Goal: Information Seeking & Learning: Learn about a topic

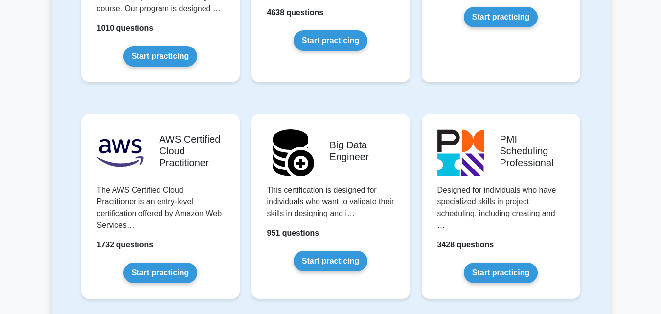
scroll to position [1627, 0]
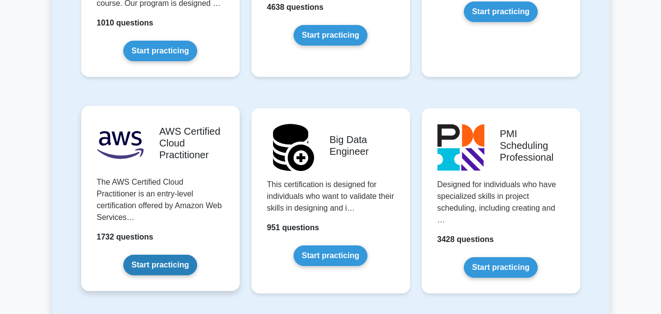
click at [174, 255] on link "Start practicing" at bounding box center [160, 265] width 74 height 21
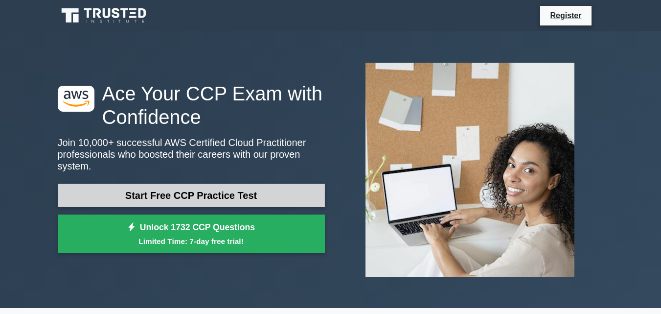
click at [235, 187] on link "Start Free CCP Practice Test" at bounding box center [191, 195] width 267 height 23
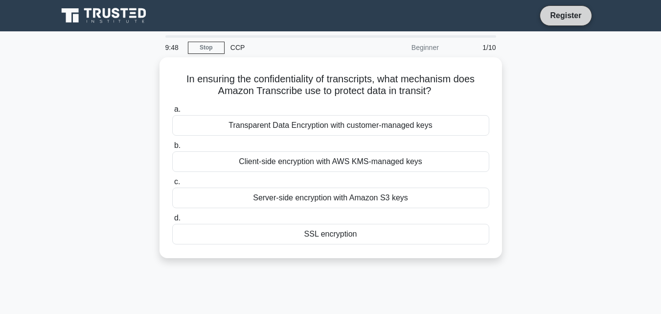
click at [556, 15] on link "Register" at bounding box center [565, 15] width 43 height 12
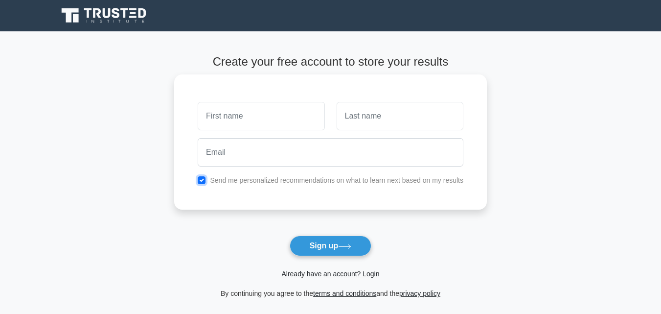
click at [200, 181] on input "checkbox" at bounding box center [202, 180] width 8 height 8
checkbox input "false"
click at [236, 123] on input "text" at bounding box center [261, 116] width 127 height 28
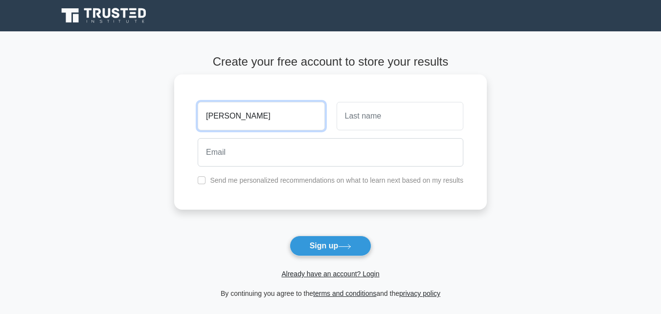
type input "Thabo"
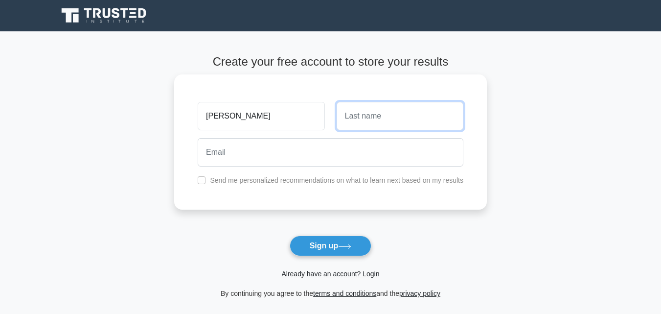
click at [349, 117] on input "text" at bounding box center [400, 116] width 127 height 28
type input "Setlhapelo"
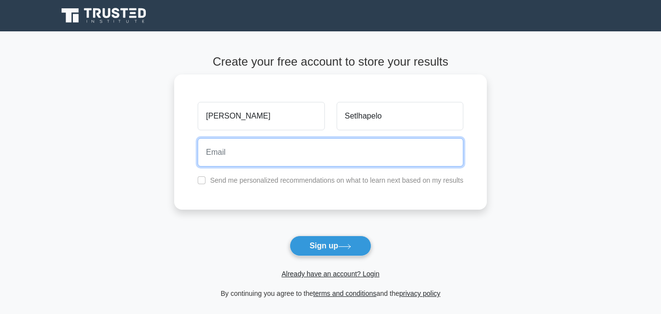
click at [274, 151] on input "email" at bounding box center [331, 152] width 266 height 28
type input "S"
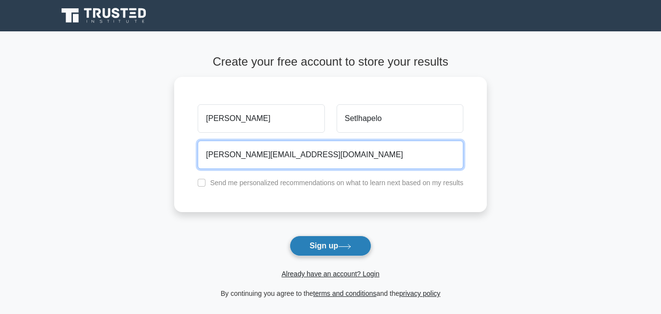
type input "thabo.setlhapelo@gmail.com"
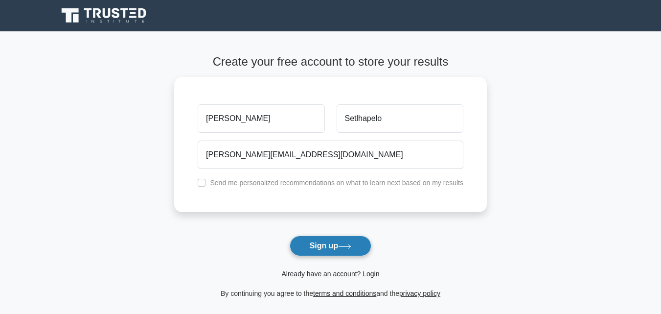
click at [326, 242] on button "Sign up" at bounding box center [331, 245] width 82 height 21
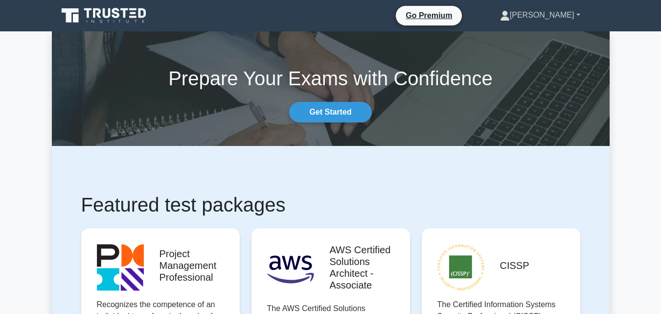
click at [581, 19] on link "[PERSON_NAME]" at bounding box center [540, 15] width 127 height 20
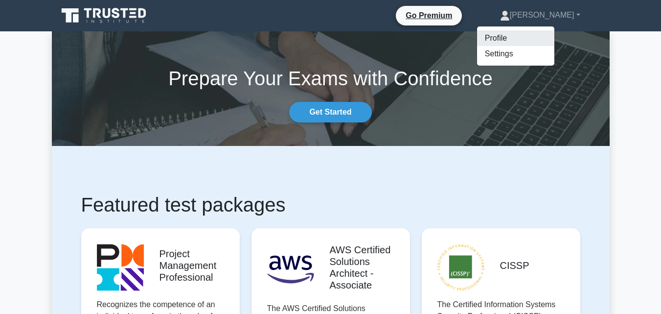
click at [528, 35] on link "Profile" at bounding box center [515, 38] width 77 height 16
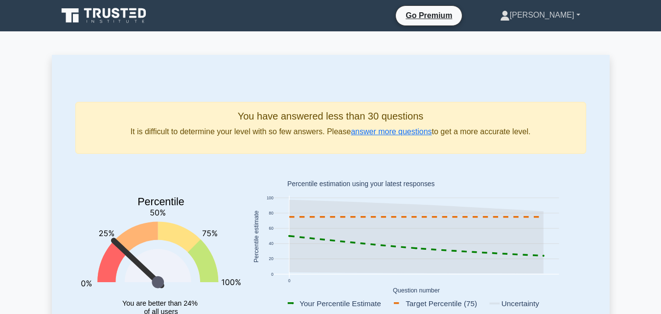
click at [578, 19] on link "[PERSON_NAME]" at bounding box center [540, 15] width 127 height 20
click at [549, 50] on link "Settings" at bounding box center [515, 54] width 77 height 16
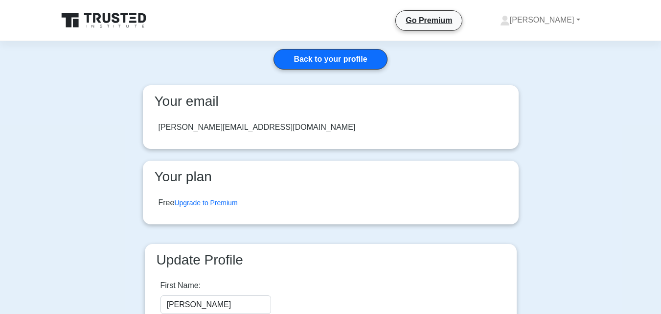
click at [136, 18] on icon at bounding box center [134, 18] width 6 height 2
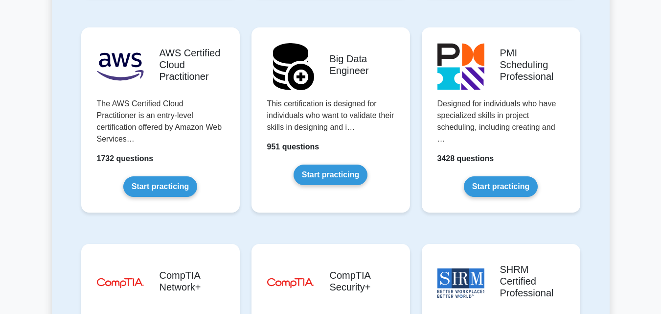
scroll to position [1713, 0]
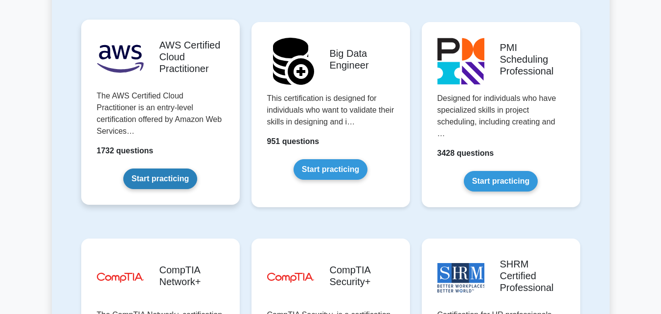
click at [146, 168] on link "Start practicing" at bounding box center [160, 178] width 74 height 21
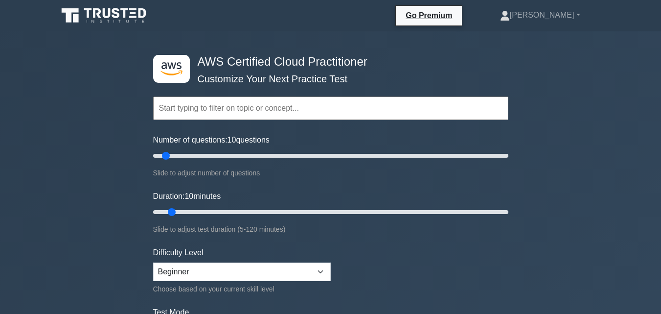
click at [169, 112] on input "text" at bounding box center [330, 107] width 355 height 23
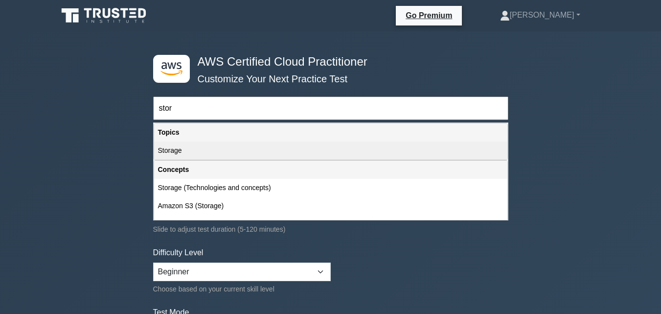
click at [191, 157] on div "Storage" at bounding box center [330, 150] width 353 height 18
type input "Storage"
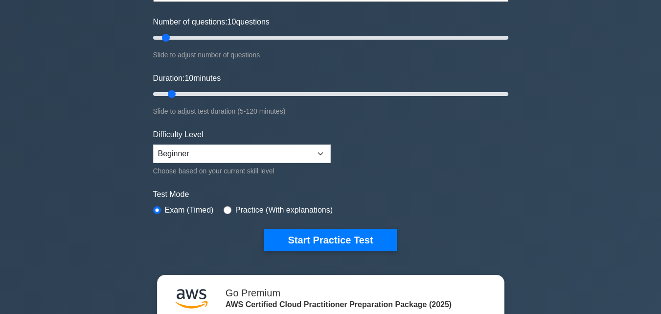
scroll to position [123, 0]
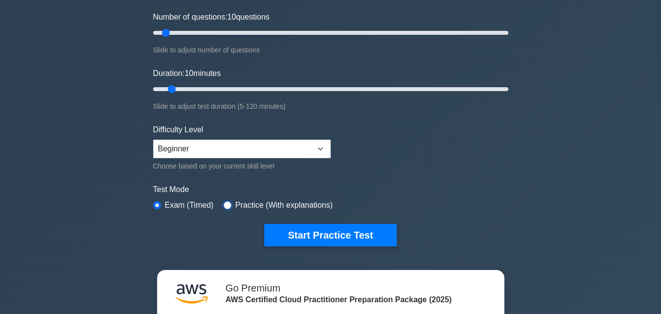
click at [224, 206] on input "radio" at bounding box center [228, 205] width 8 height 8
radio input "true"
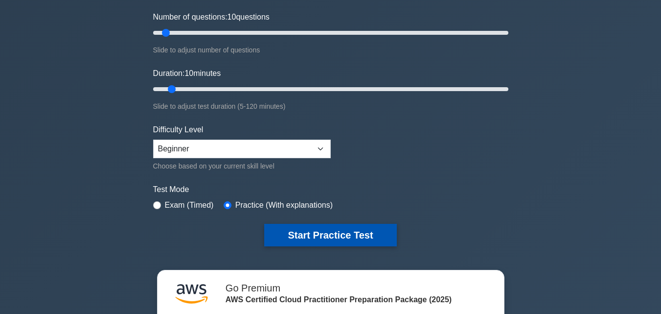
click at [316, 235] on button "Start Practice Test" at bounding box center [330, 235] width 132 height 23
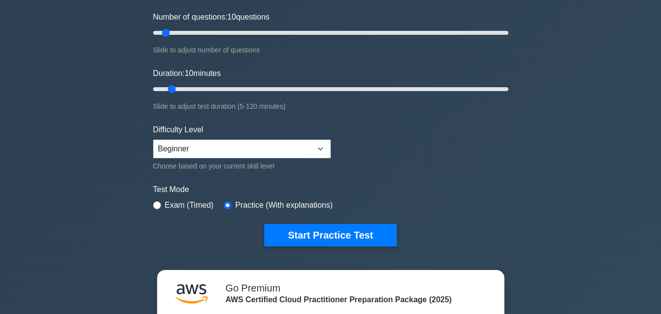
scroll to position [0, 0]
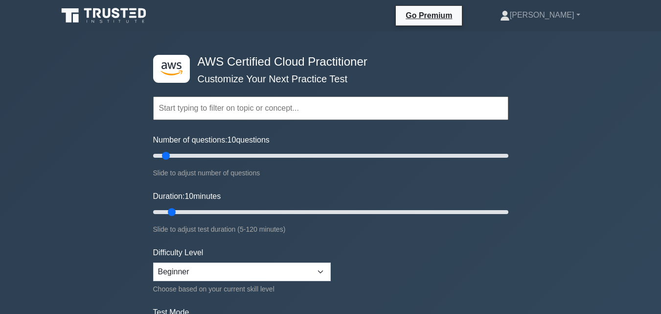
click at [374, 112] on input "text" at bounding box center [330, 107] width 355 height 23
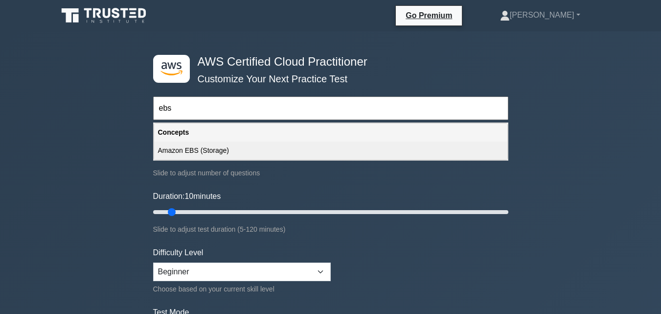
click at [303, 149] on div "Amazon EBS (Storage)" at bounding box center [330, 150] width 353 height 18
type input "Amazon EBS (Storage)"
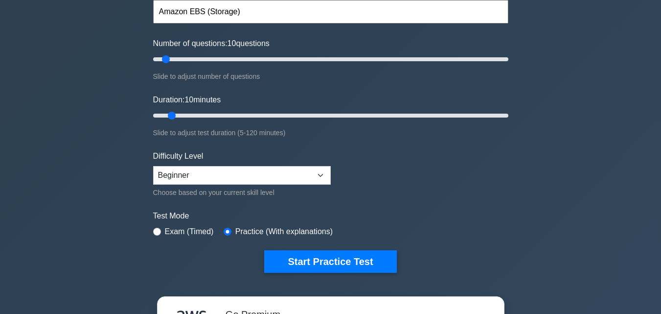
scroll to position [98, 0]
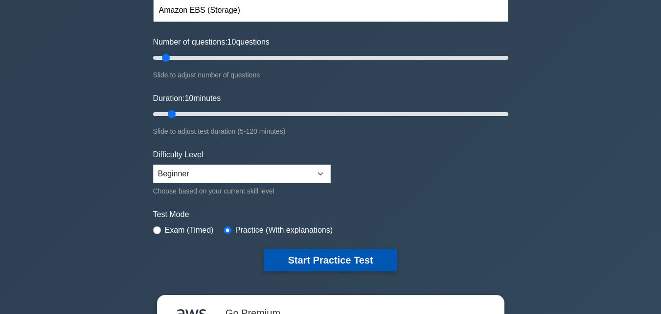
click at [346, 254] on button "Start Practice Test" at bounding box center [330, 260] width 132 height 23
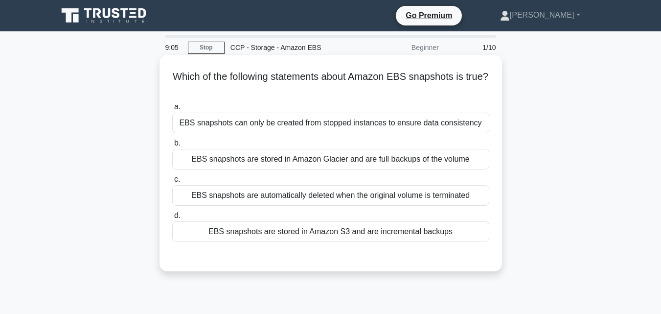
click at [327, 236] on div "EBS snapshots are stored in Amazon S3 and are incremental backups" at bounding box center [330, 231] width 317 height 21
click at [172, 219] on input "d. EBS snapshots are stored in Amazon S3 and are incremental backups" at bounding box center [172, 215] width 0 height 6
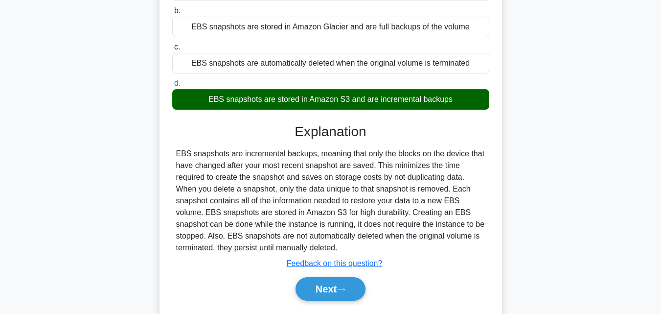
scroll to position [147, 0]
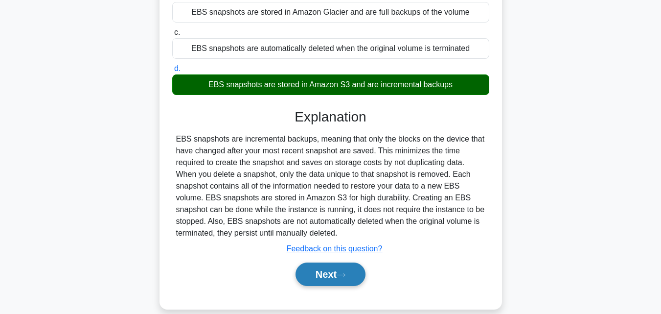
click at [335, 272] on button "Next" at bounding box center [331, 273] width 70 height 23
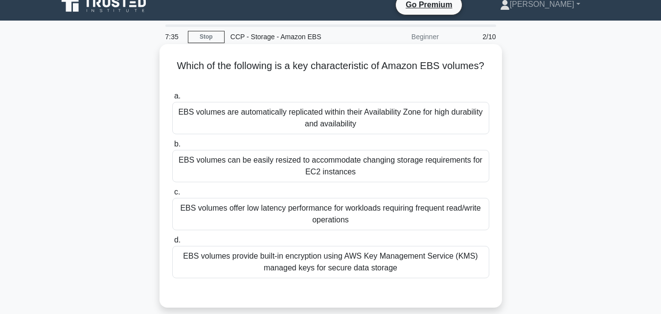
scroll to position [0, 0]
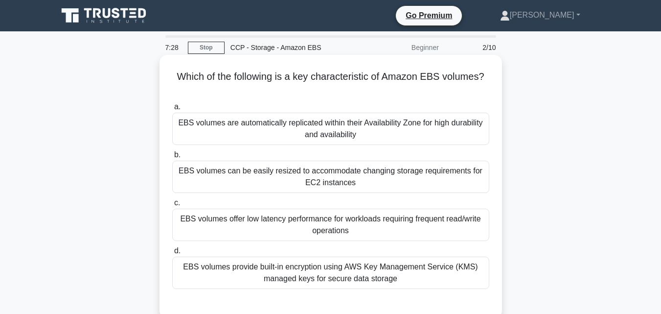
click at [350, 224] on div "EBS volumes offer low latency performance for workloads requiring frequent read…" at bounding box center [330, 225] width 317 height 32
click at [172, 206] on input "c. EBS volumes offer low latency performance for workloads requiring frequent r…" at bounding box center [172, 203] width 0 height 6
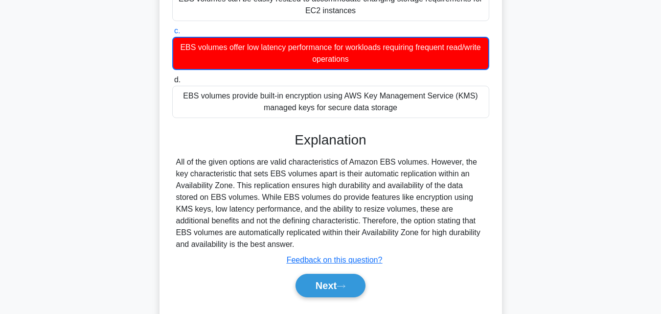
scroll to position [215, 0]
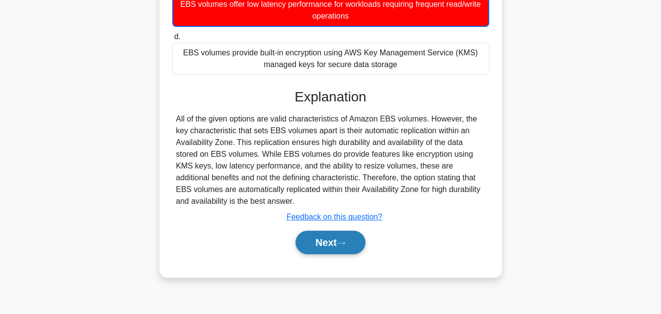
click at [339, 242] on button "Next" at bounding box center [331, 242] width 70 height 23
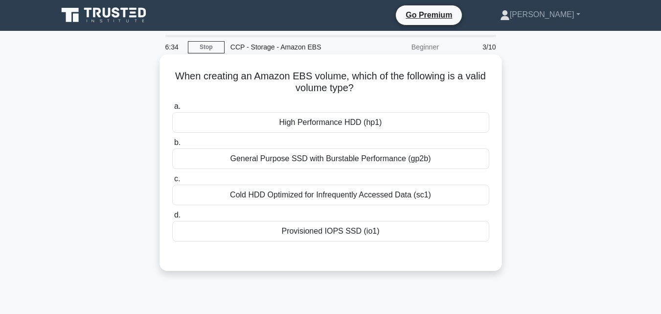
scroll to position [0, 0]
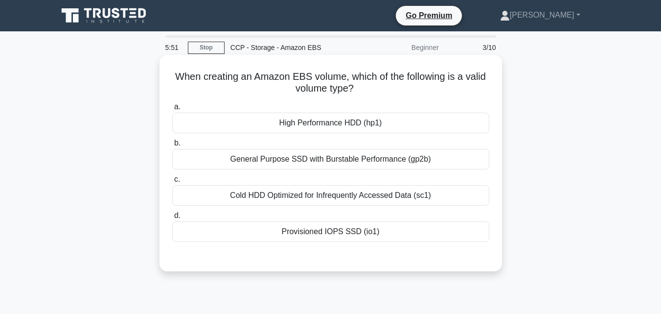
click at [294, 234] on div "Provisioned IOPS SSD (io1)" at bounding box center [330, 231] width 317 height 21
click at [172, 219] on input "d. Provisioned IOPS SSD (io1)" at bounding box center [172, 215] width 0 height 6
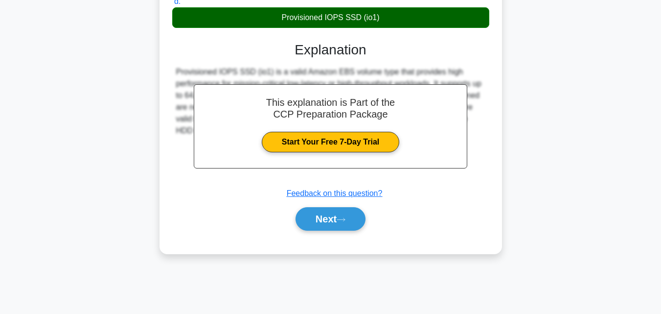
scroll to position [215, 0]
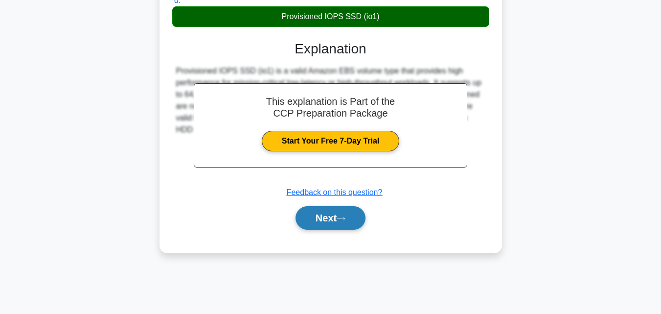
click at [351, 219] on button "Next" at bounding box center [331, 217] width 70 height 23
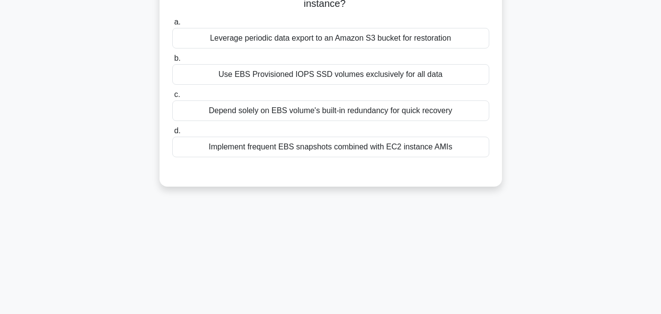
scroll to position [19, 0]
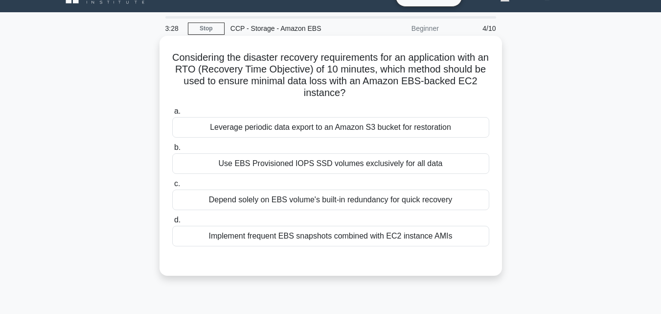
click at [309, 239] on div "Implement frequent EBS snapshots combined with EC2 instance AMIs" at bounding box center [330, 236] width 317 height 21
click at [172, 223] on input "d. Implement frequent EBS snapshots combined with EC2 instance AMIs" at bounding box center [172, 220] width 0 height 6
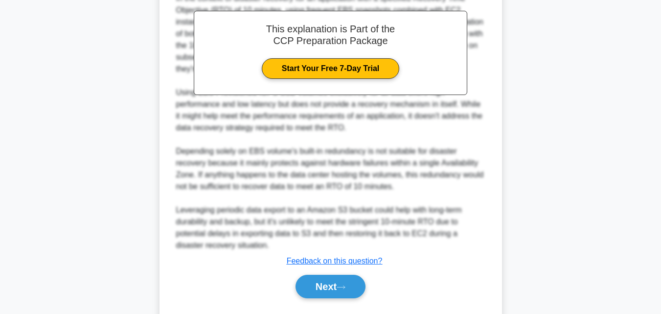
scroll to position [313, 0]
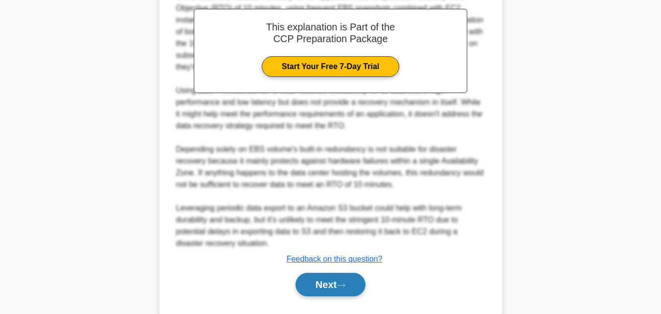
click at [322, 280] on button "Next" at bounding box center [331, 284] width 70 height 23
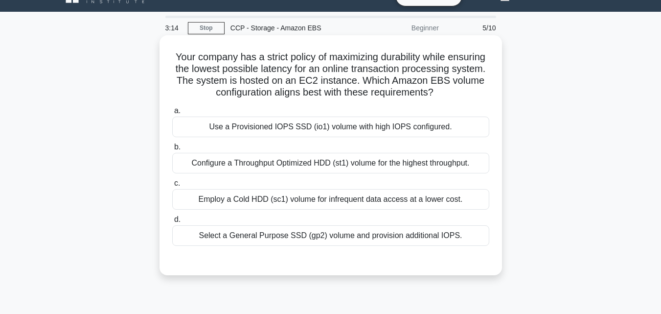
scroll to position [19, 0]
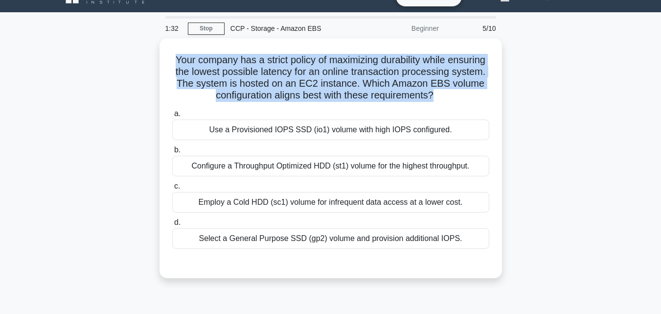
drag, startPoint x: 190, startPoint y: 52, endPoint x: 504, endPoint y: 92, distance: 316.3
click at [504, 92] on div "Your company has a strict policy of maximizing durability while ensuring the lo…" at bounding box center [331, 164] width 558 height 252
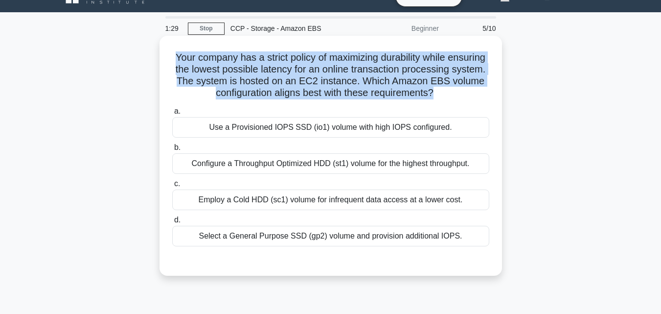
copy h5 "Your company has a strict policy of maximizing durability while ensuring the lo…"
click at [212, 67] on h5 "Your company has a strict policy of maximizing durability while ensuring the lo…" at bounding box center [330, 75] width 319 height 48
click at [192, 57] on h5 "Your company has a strict policy of maximizing durability while ensuring the lo…" at bounding box center [330, 75] width 319 height 48
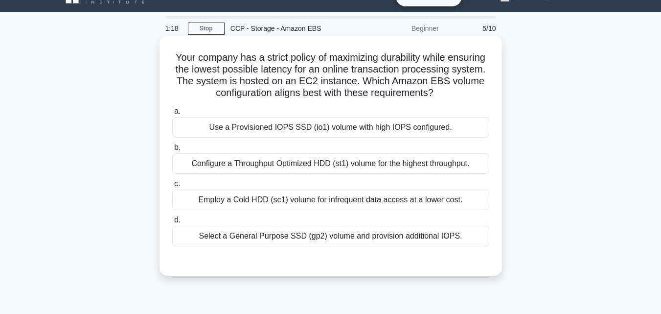
drag, startPoint x: 191, startPoint y: 56, endPoint x: 466, endPoint y: 257, distance: 340.1
click at [466, 257] on div "Your company has a strict policy of maximizing durability while ensuring the lo…" at bounding box center [330, 156] width 335 height 232
copy div "Your company has a strict policy of maximizing durability while ensuring the lo…"
click at [340, 138] on div "Use a Provisioned IOPS SSD (io1) volume with high IOPS configured." at bounding box center [330, 127] width 317 height 21
click at [172, 115] on input "a. Use a Provisioned IOPS SSD (io1) volume with high IOPS configured." at bounding box center [172, 111] width 0 height 6
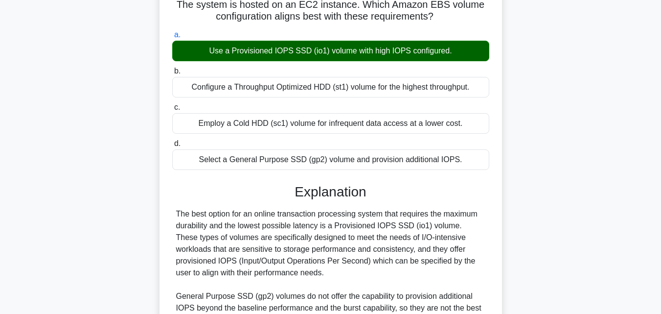
scroll to position [68, 0]
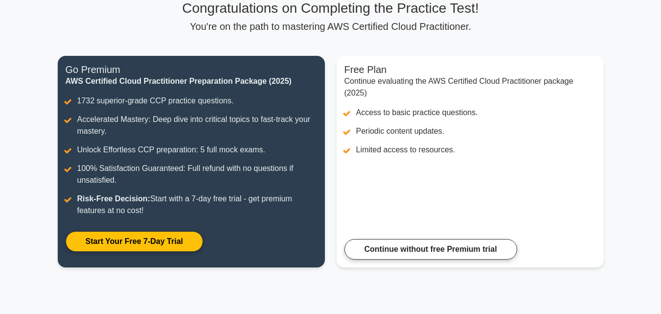
scroll to position [150, 0]
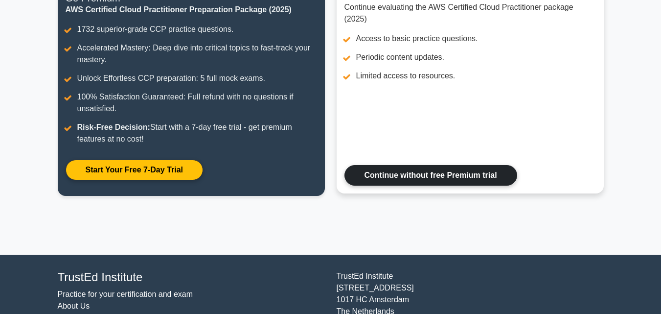
click at [442, 181] on link "Continue without free Premium trial" at bounding box center [431, 175] width 173 height 21
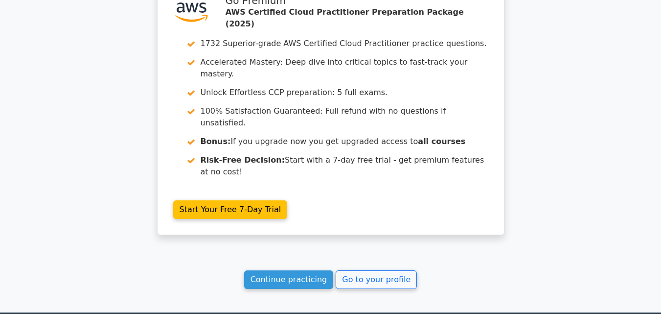
scroll to position [865, 0]
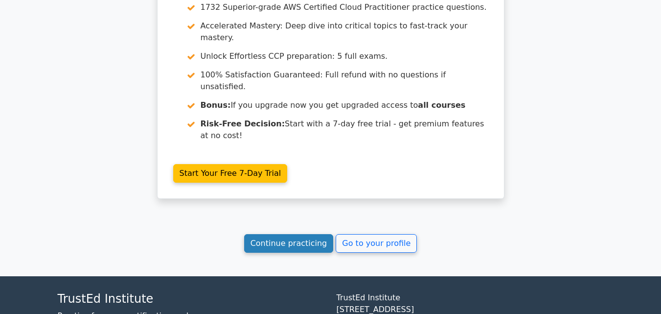
click at [305, 234] on link "Continue practicing" at bounding box center [289, 243] width 90 height 19
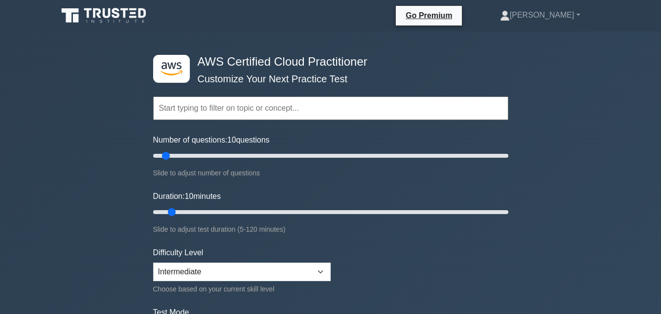
click at [279, 111] on input "text" at bounding box center [330, 107] width 355 height 23
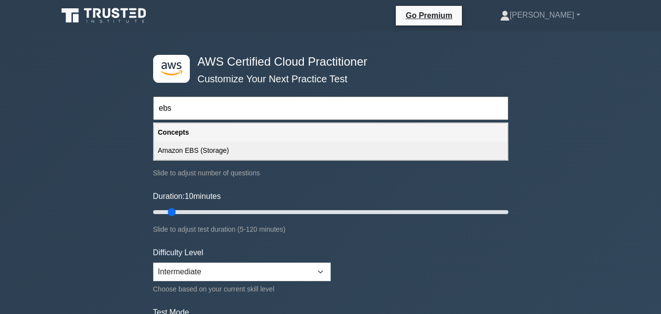
click at [266, 149] on div "Amazon EBS (Storage)" at bounding box center [330, 150] width 353 height 18
type input "Amazon EBS (Storage)"
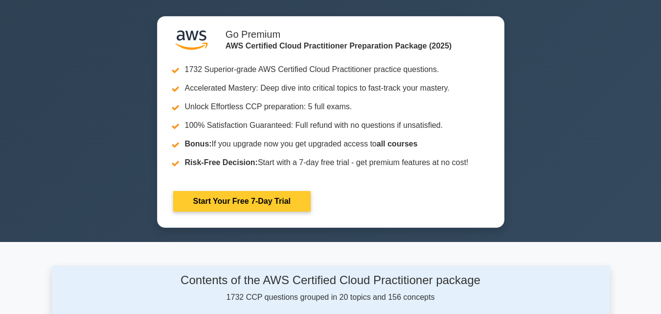
scroll to position [294, 0]
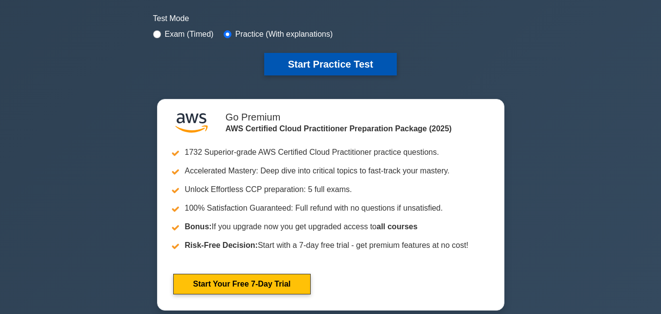
click at [344, 67] on button "Start Practice Test" at bounding box center [330, 64] width 132 height 23
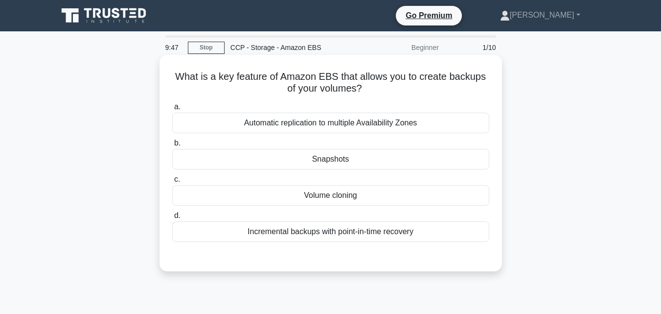
click at [311, 158] on div "Snapshots" at bounding box center [330, 159] width 317 height 21
click at [172, 146] on input "b. Snapshots" at bounding box center [172, 143] width 0 height 6
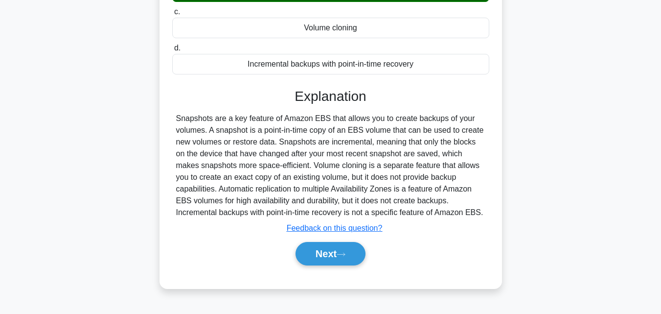
scroll to position [215, 0]
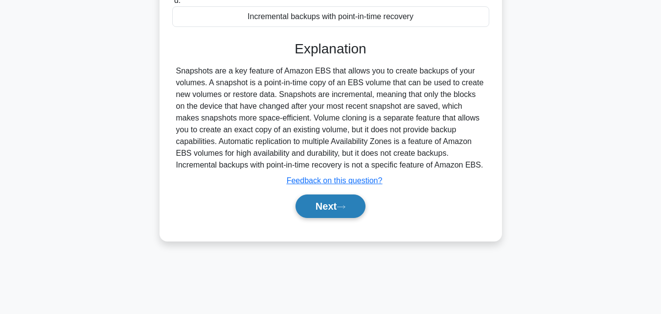
click at [365, 203] on button "Next" at bounding box center [331, 205] width 70 height 23
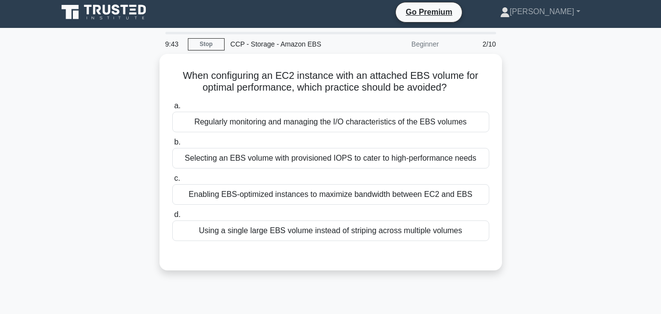
scroll to position [0, 0]
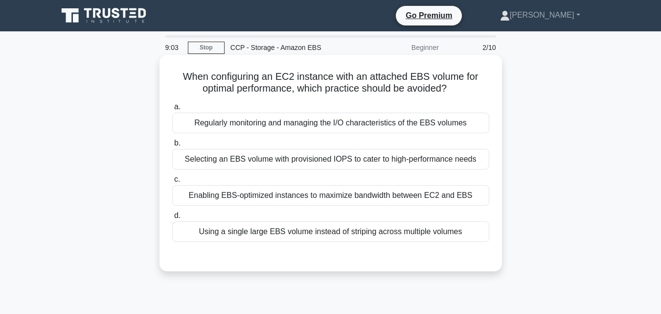
click at [238, 231] on div "Using a single large EBS volume instead of striping across multiple volumes" at bounding box center [330, 231] width 317 height 21
click at [172, 219] on input "d. Using a single large EBS volume instead of striping across multiple volumes" at bounding box center [172, 215] width 0 height 6
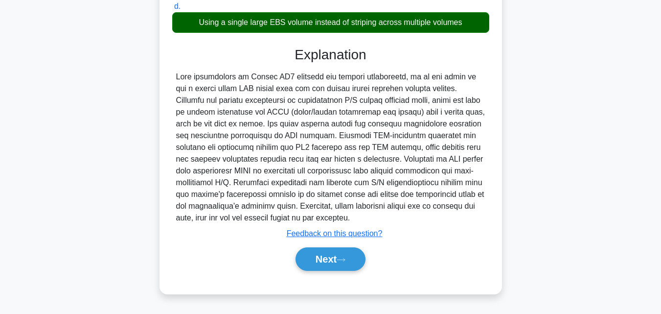
scroll to position [215, 0]
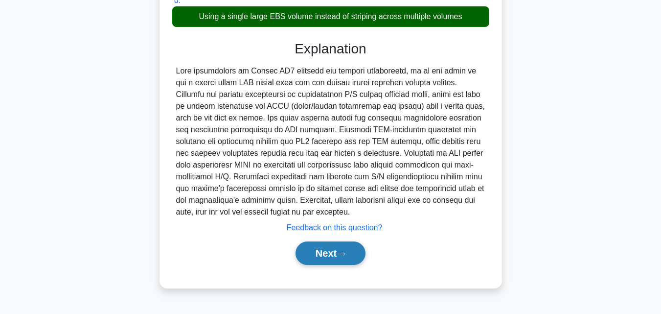
click at [297, 248] on button "Next" at bounding box center [331, 252] width 70 height 23
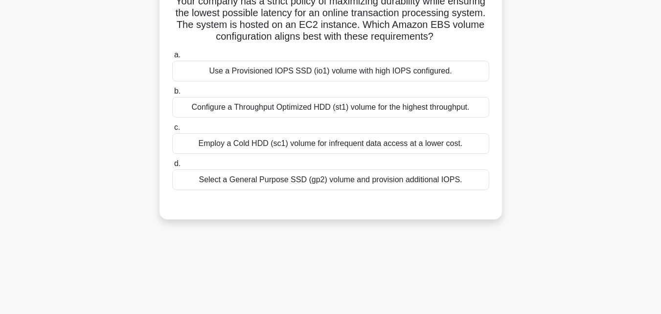
scroll to position [0, 0]
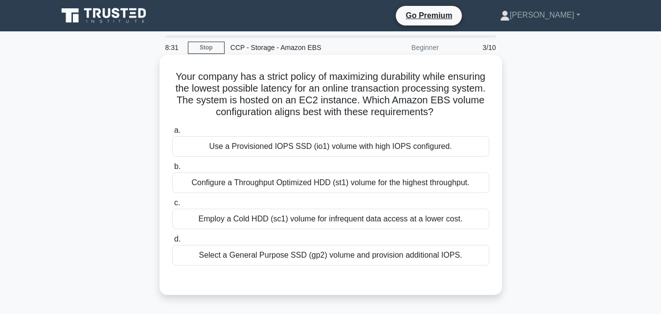
click at [318, 157] on div "Use a Provisioned IOPS SSD (io1) volume with high IOPS configured." at bounding box center [330, 146] width 317 height 21
click at [172, 134] on input "a. Use a Provisioned IOPS SSD (io1) volume with high IOPS configured." at bounding box center [172, 130] width 0 height 6
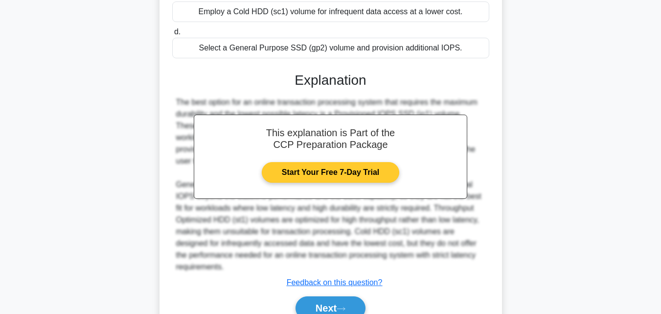
scroll to position [245, 0]
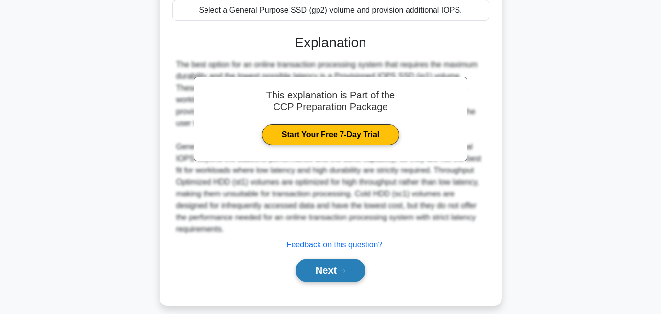
click at [336, 279] on button "Next" at bounding box center [331, 269] width 70 height 23
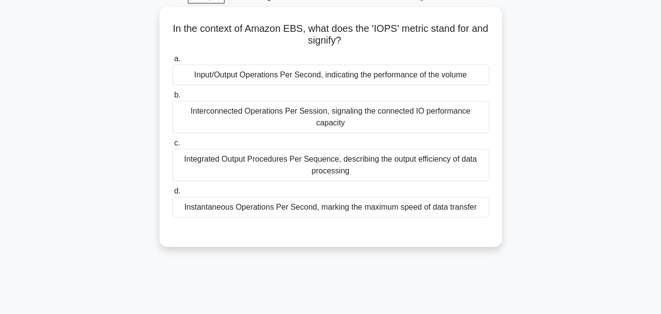
scroll to position [0, 0]
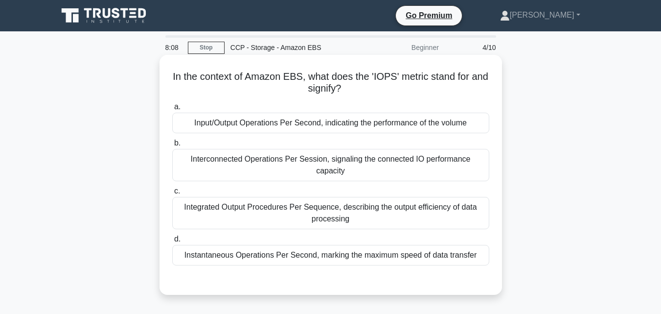
click at [243, 127] on div "Input/Output Operations Per Second, indicating the performance of the volume" at bounding box center [330, 123] width 317 height 21
click at [172, 110] on input "a. Input/Output Operations Per Second, indicating the performance of the volume" at bounding box center [172, 107] width 0 height 6
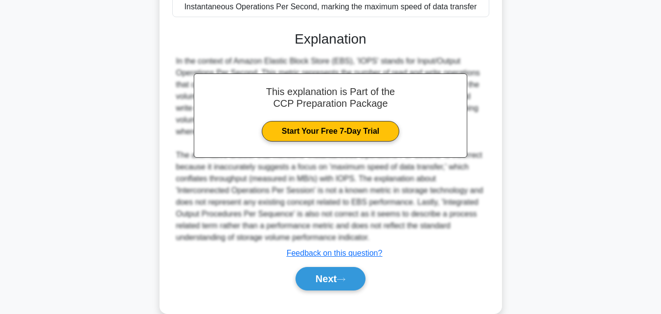
scroll to position [255, 0]
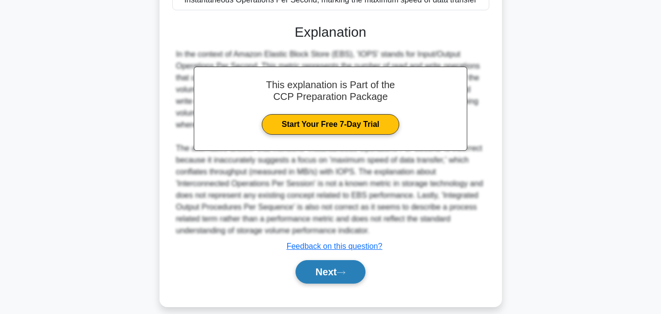
click at [346, 270] on icon at bounding box center [341, 272] width 9 height 5
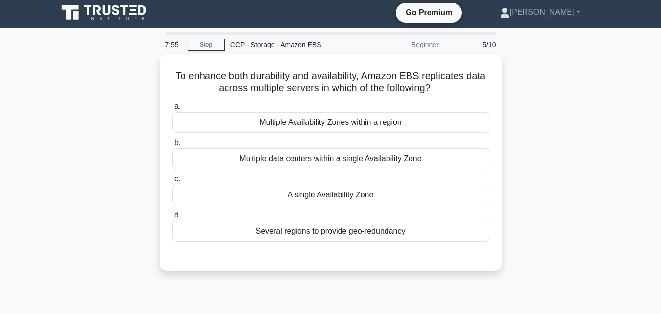
scroll to position [0, 0]
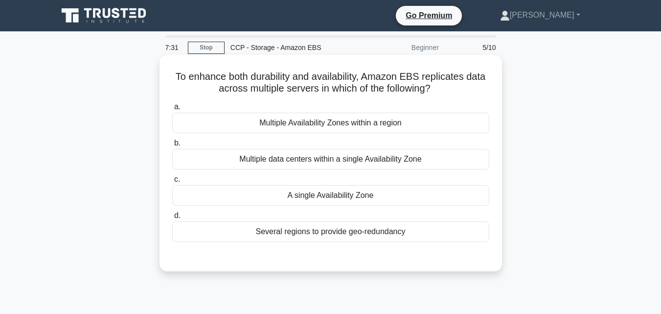
click at [310, 124] on div "Multiple Availability Zones within a region" at bounding box center [330, 123] width 317 height 21
click at [172, 110] on input "a. Multiple Availability Zones within a region" at bounding box center [172, 107] width 0 height 6
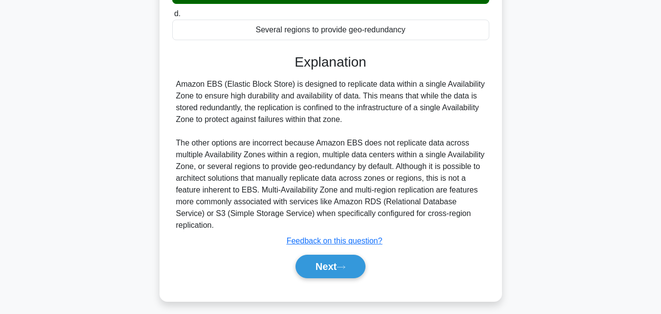
scroll to position [215, 0]
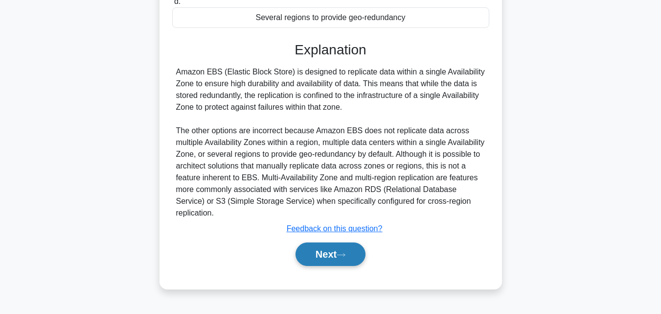
click at [326, 250] on button "Next" at bounding box center [331, 253] width 70 height 23
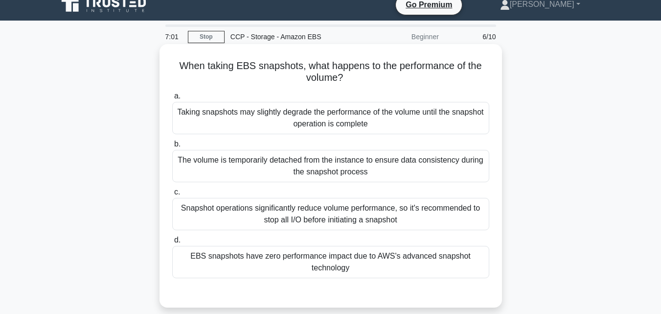
scroll to position [0, 0]
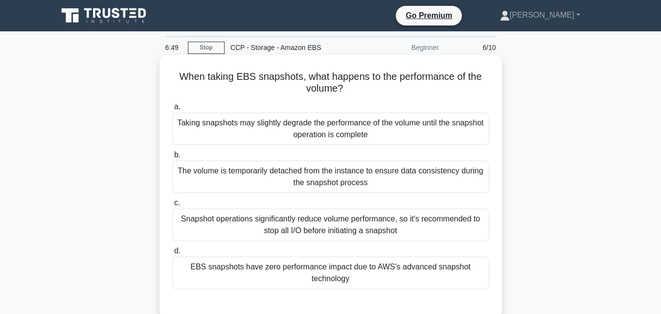
click at [302, 269] on div "EBS snapshots have zero performance impact due to AWS's advanced snapshot techn…" at bounding box center [330, 273] width 317 height 32
click at [172, 254] on input "d. EBS snapshots have zero performance impact due to AWS's advanced snapshot te…" at bounding box center [172, 251] width 0 height 6
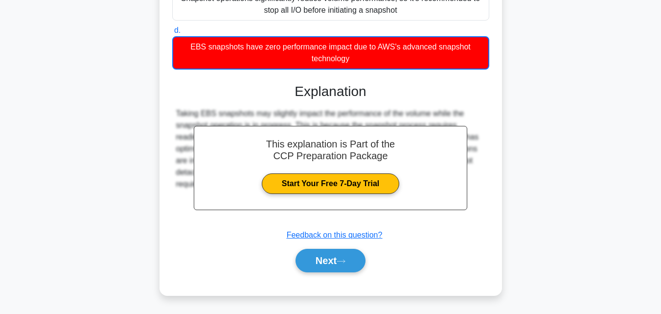
scroll to position [221, 0]
click at [304, 265] on button "Next" at bounding box center [331, 260] width 70 height 23
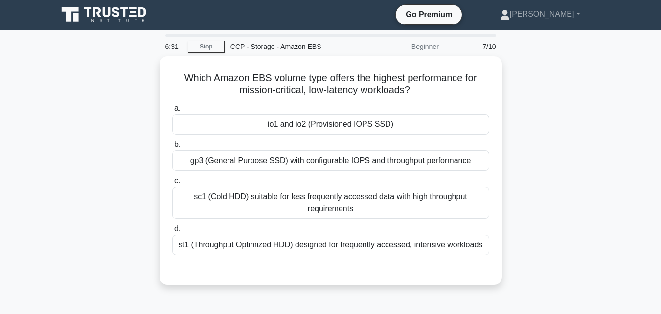
scroll to position [0, 0]
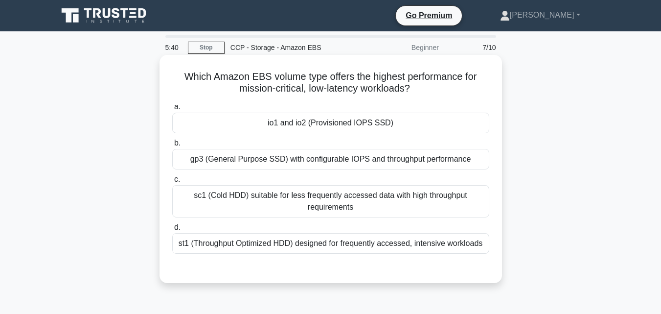
click at [290, 122] on div "io1 and io2 (Provisioned IOPS SSD)" at bounding box center [330, 123] width 317 height 21
click at [172, 110] on input "a. io1 and io2 (Provisioned IOPS SSD)" at bounding box center [172, 107] width 0 height 6
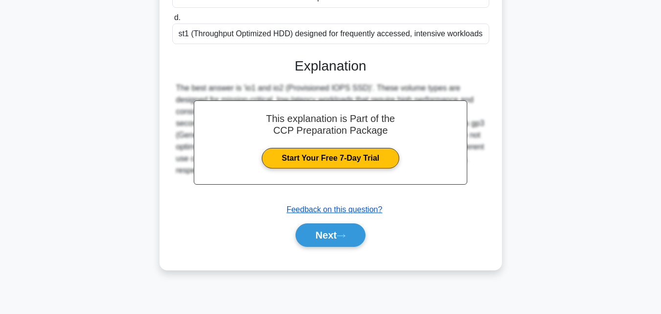
scroll to position [215, 0]
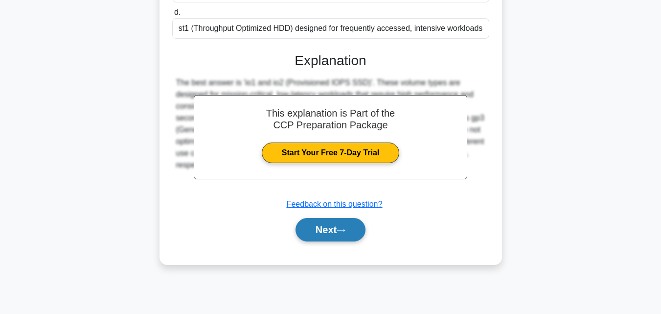
click at [330, 227] on button "Next" at bounding box center [331, 229] width 70 height 23
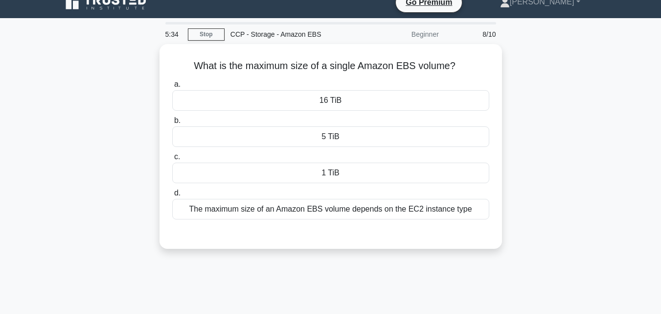
scroll to position [0, 0]
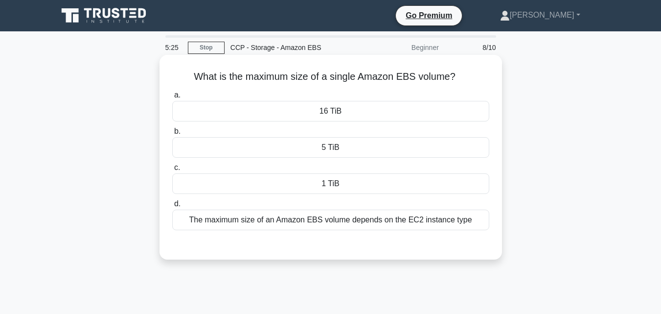
click at [341, 110] on div "16 TiB" at bounding box center [330, 111] width 317 height 21
click at [172, 98] on input "a. 16 TiB" at bounding box center [172, 95] width 0 height 6
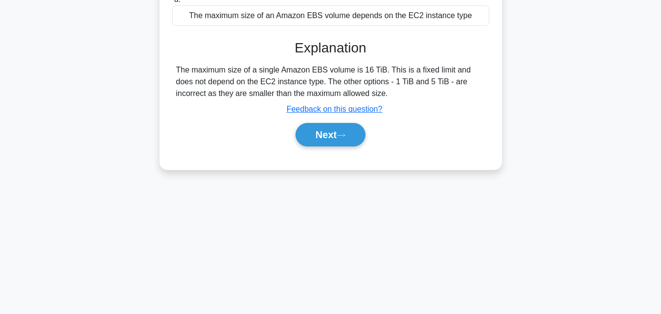
scroll to position [215, 0]
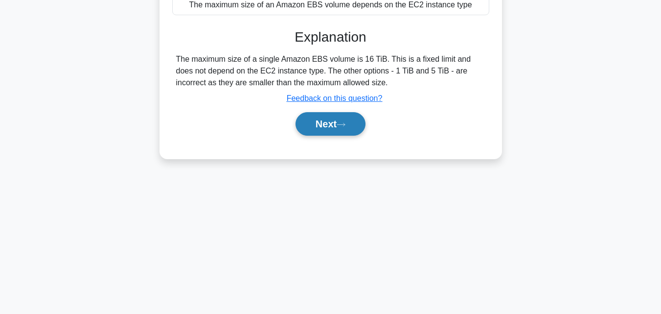
click at [334, 129] on button "Next" at bounding box center [331, 123] width 70 height 23
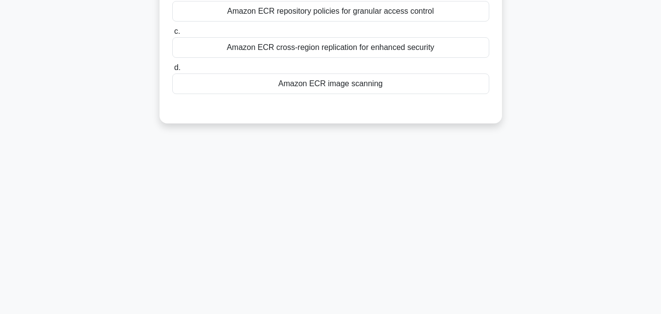
scroll to position [19, 0]
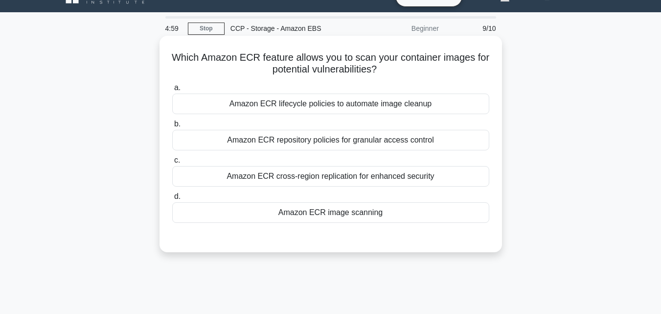
click at [284, 106] on div "Amazon ECR lifecycle policies to automate image cleanup" at bounding box center [330, 103] width 317 height 21
click at [172, 91] on input "a. Amazon ECR lifecycle policies to automate image cleanup" at bounding box center [172, 88] width 0 height 6
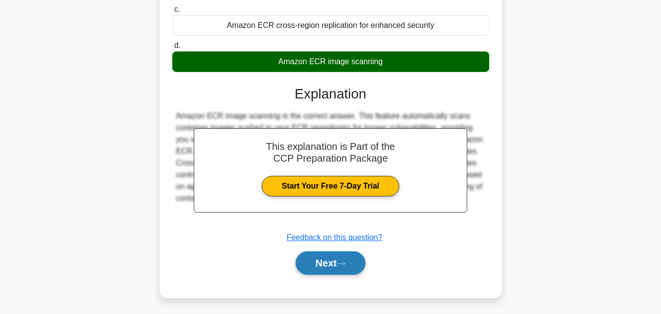
scroll to position [215, 0]
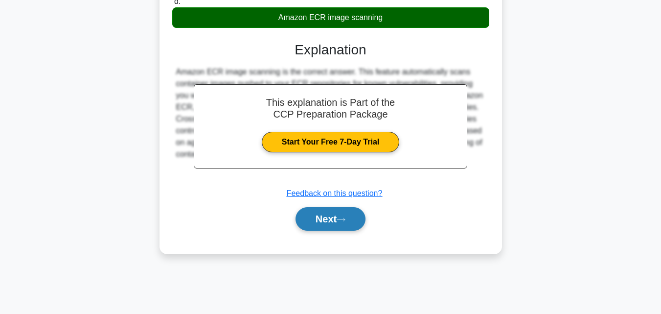
click at [336, 213] on button "Next" at bounding box center [331, 218] width 70 height 23
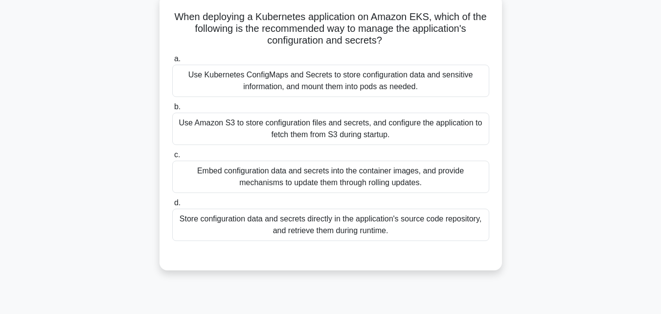
scroll to position [62, 0]
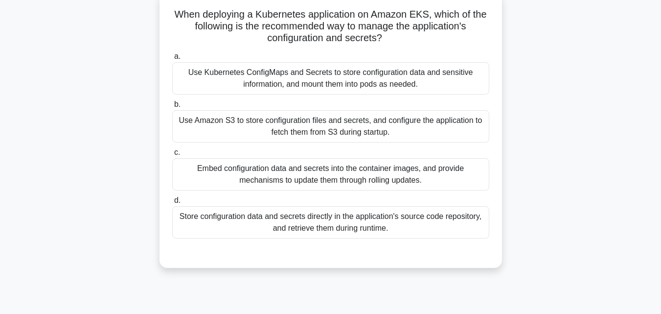
click at [293, 217] on div "Store configuration data and secrets directly in the application's source code …" at bounding box center [330, 222] width 317 height 32
click at [172, 204] on input "d. Store configuration data and secrets directly in the application's source co…" at bounding box center [172, 200] width 0 height 6
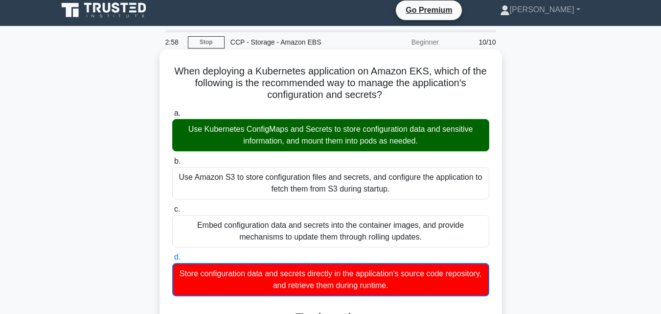
scroll to position [0, 0]
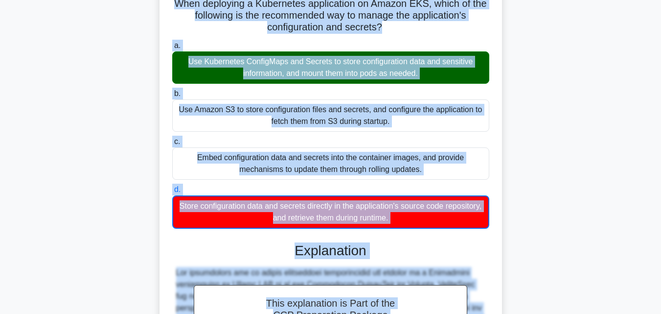
scroll to position [151, 0]
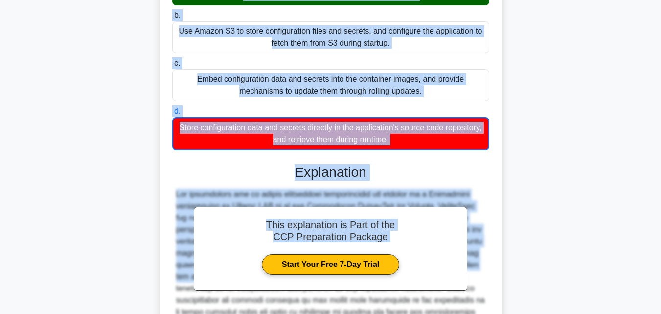
drag, startPoint x: 172, startPoint y: 76, endPoint x: 416, endPoint y: 145, distance: 253.8
click at [416, 145] on div "When deploying a Kubernetes application on Amazon EKS, which of the following i…" at bounding box center [330, 168] width 335 height 523
copy div "When deploying a Kubernetes application on Amazon EKS, which of the following i…"
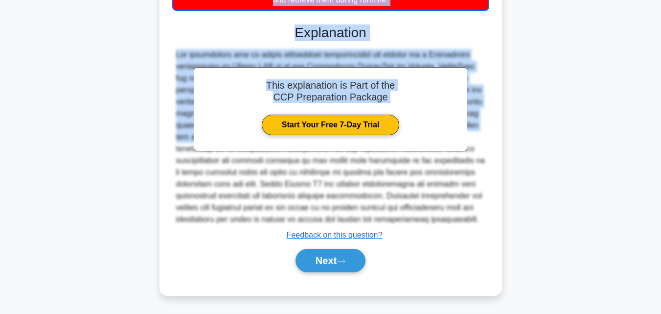
scroll to position [298, 0]
click at [347, 258] on button "Next" at bounding box center [331, 260] width 70 height 23
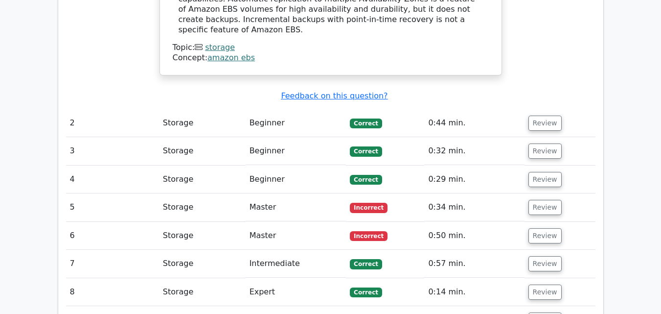
scroll to position [1077, 0]
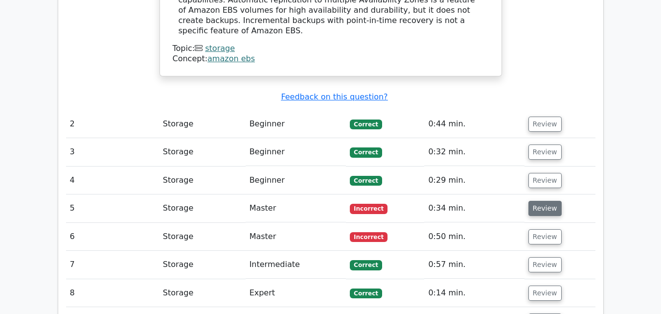
click at [538, 201] on button "Review" at bounding box center [545, 208] width 33 height 15
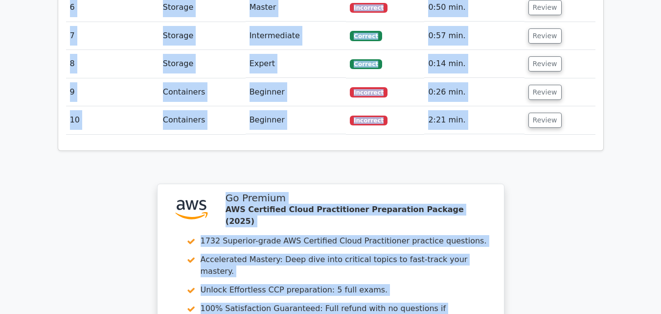
scroll to position [1760, 0]
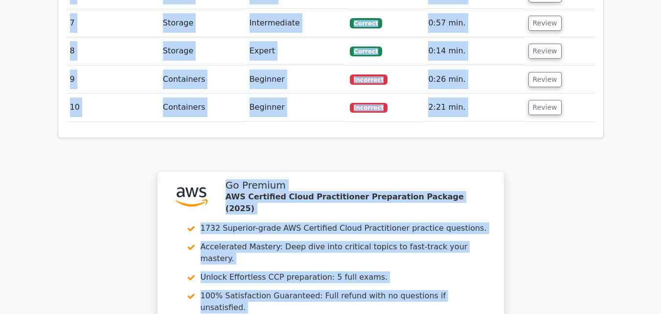
drag, startPoint x: 172, startPoint y: 91, endPoint x: 327, endPoint y: 134, distance: 160.2
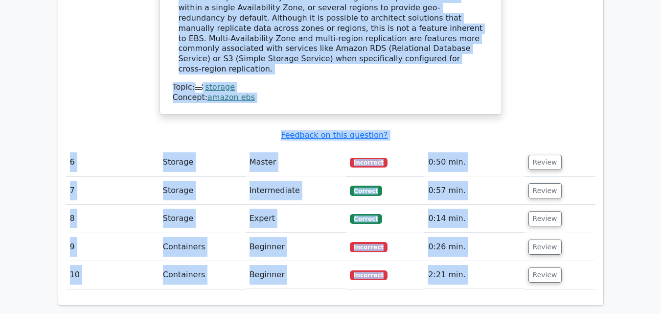
scroll to position [1564, 0]
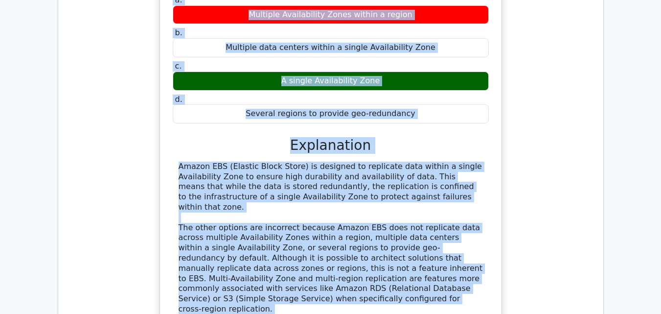
scroll to position [1377, 0]
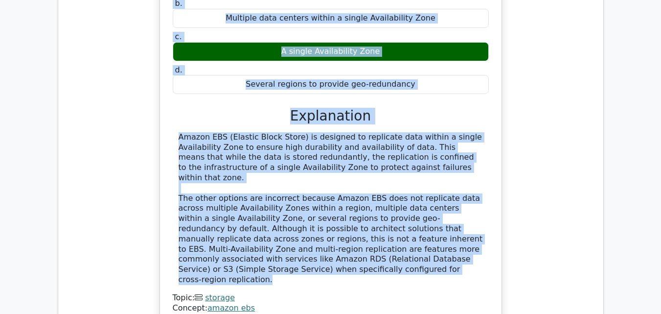
drag, startPoint x: 175, startPoint y: 146, endPoint x: 299, endPoint y: 208, distance: 138.6
click at [299, 208] on div "To enhance both durability and availability, Amazon EBS replicates data across …" at bounding box center [331, 123] width 334 height 397
copy div "To enhance both durability and availability, Amazon EBS replicates data across …"
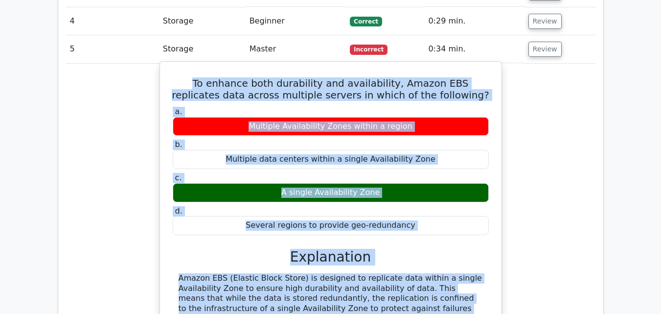
scroll to position [1230, 0]
